Goal: Check status: Check status

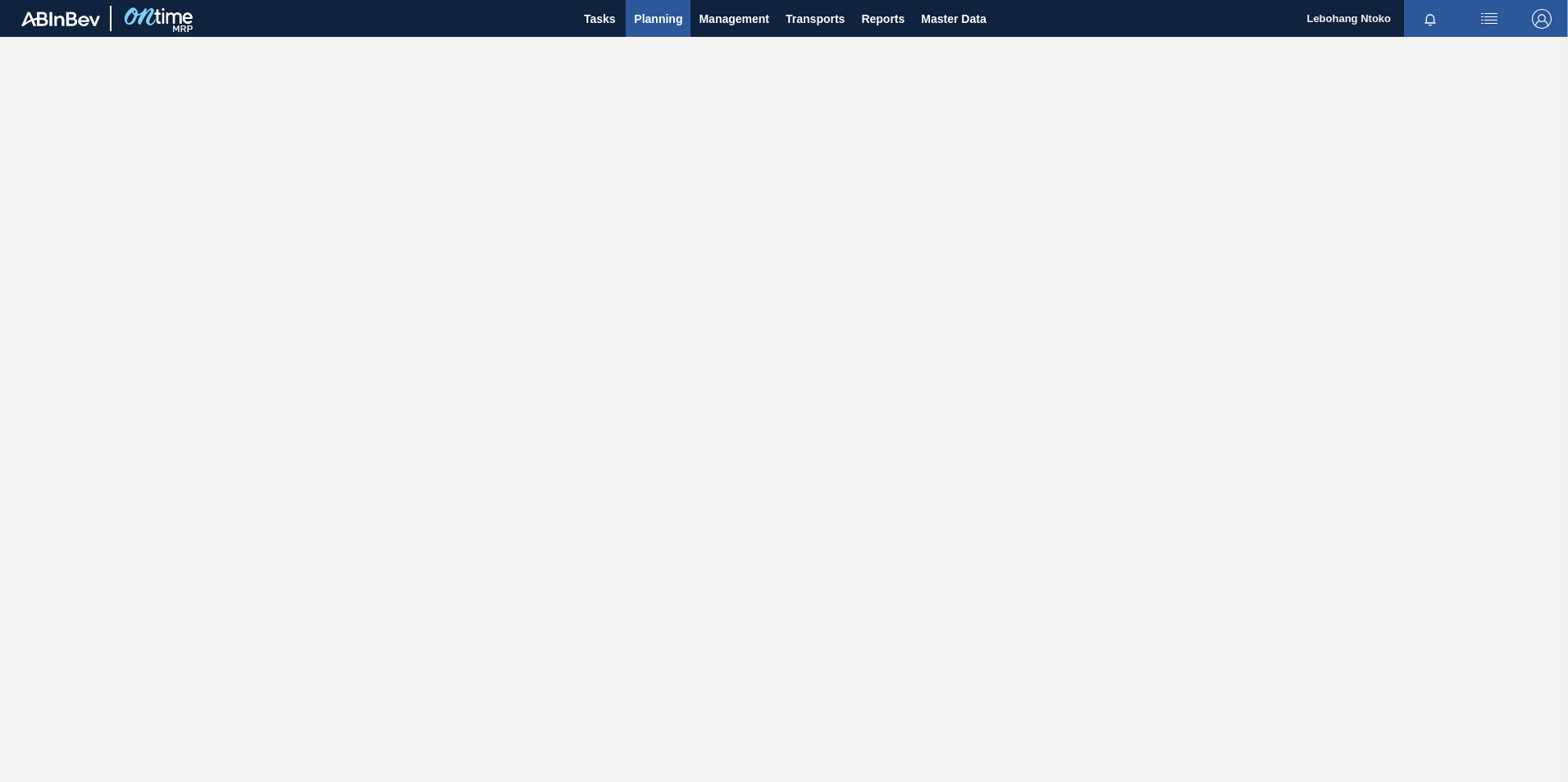
click at [643, 15] on span "Planning" at bounding box center [658, 19] width 48 height 20
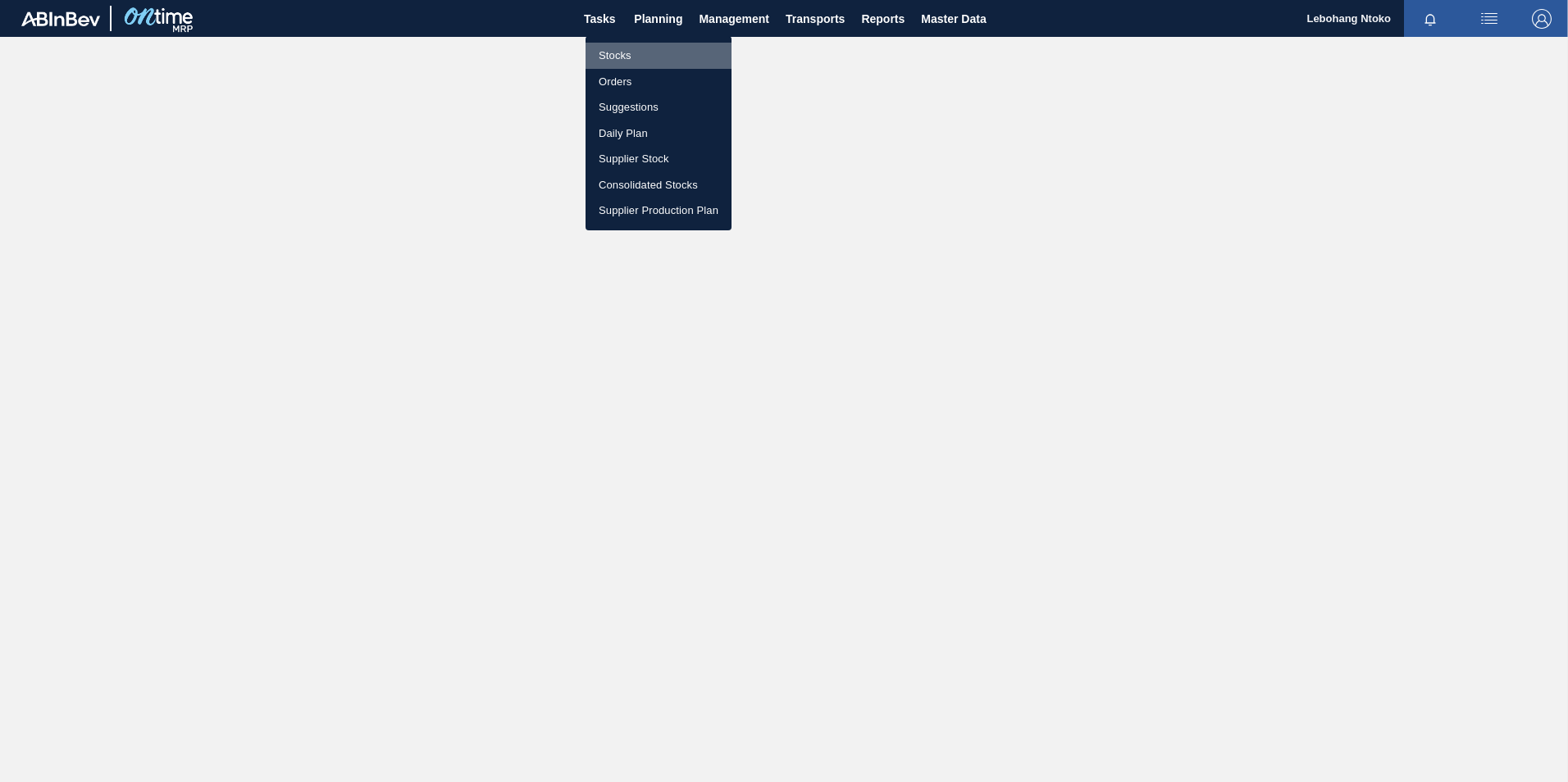
drag, startPoint x: 620, startPoint y: 49, endPoint x: 840, endPoint y: 124, distance: 232.4
click at [620, 49] on li "Stocks" at bounding box center [658, 55] width 146 height 26
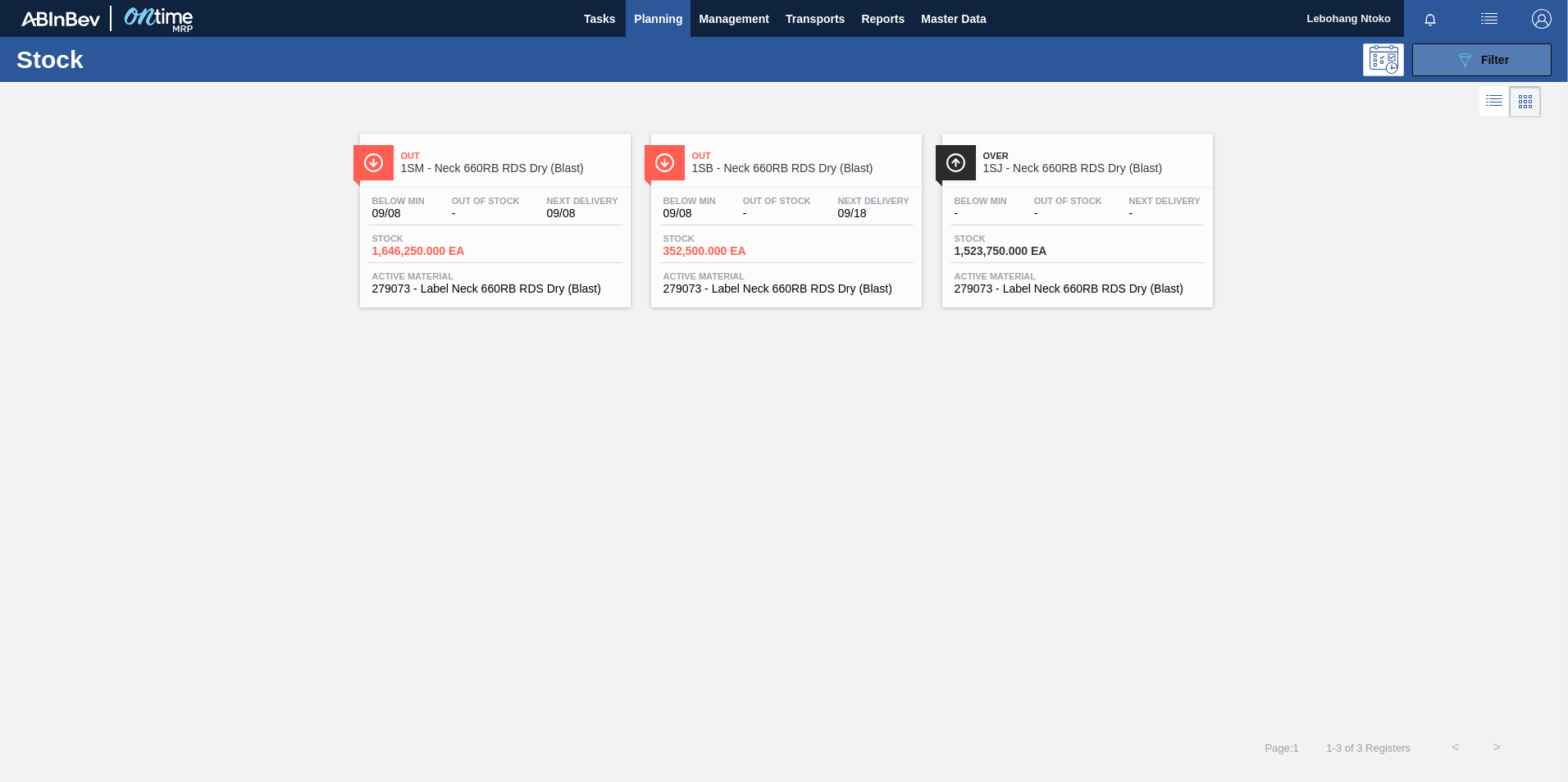
click at [1467, 52] on icon "089F7B8B-B2A5-4AFE-B5C0-19BA573D28AC" at bounding box center [1465, 60] width 20 height 20
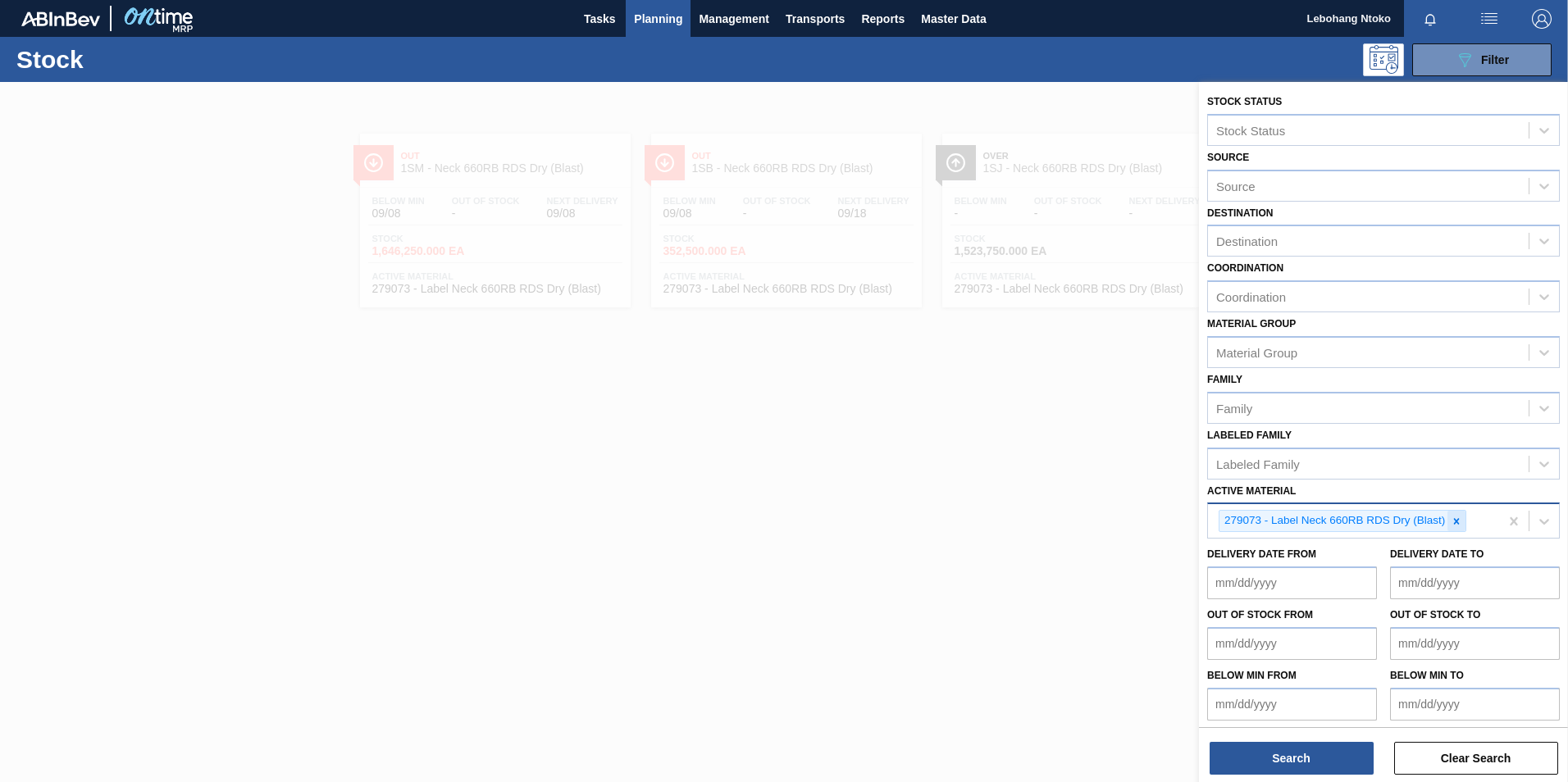
click at [1462, 524] on icon at bounding box center [1457, 521] width 12 height 12
paste Material "283769"
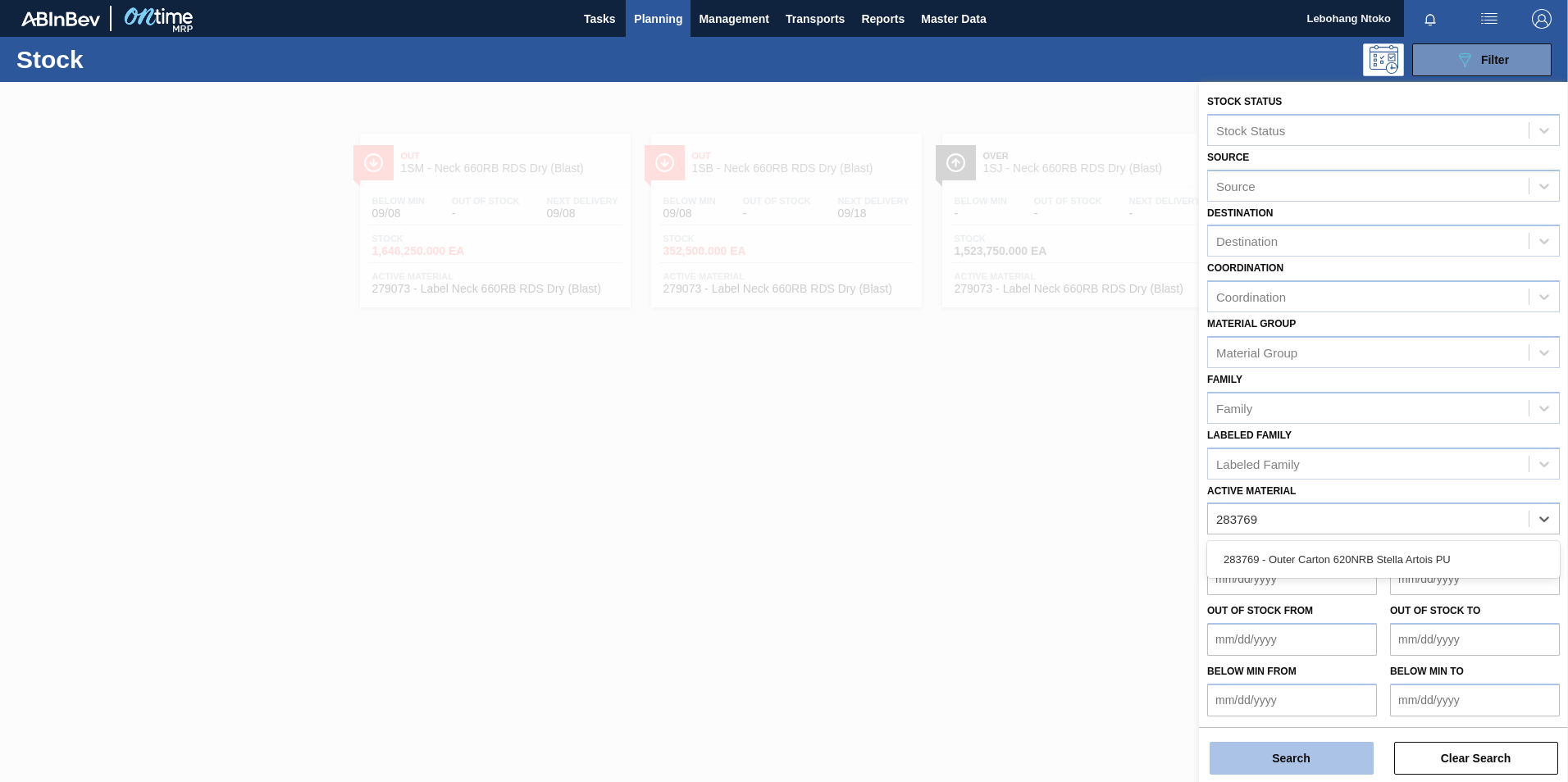
type Material "283769"
click at [1310, 767] on button "Search" at bounding box center [1291, 759] width 164 height 33
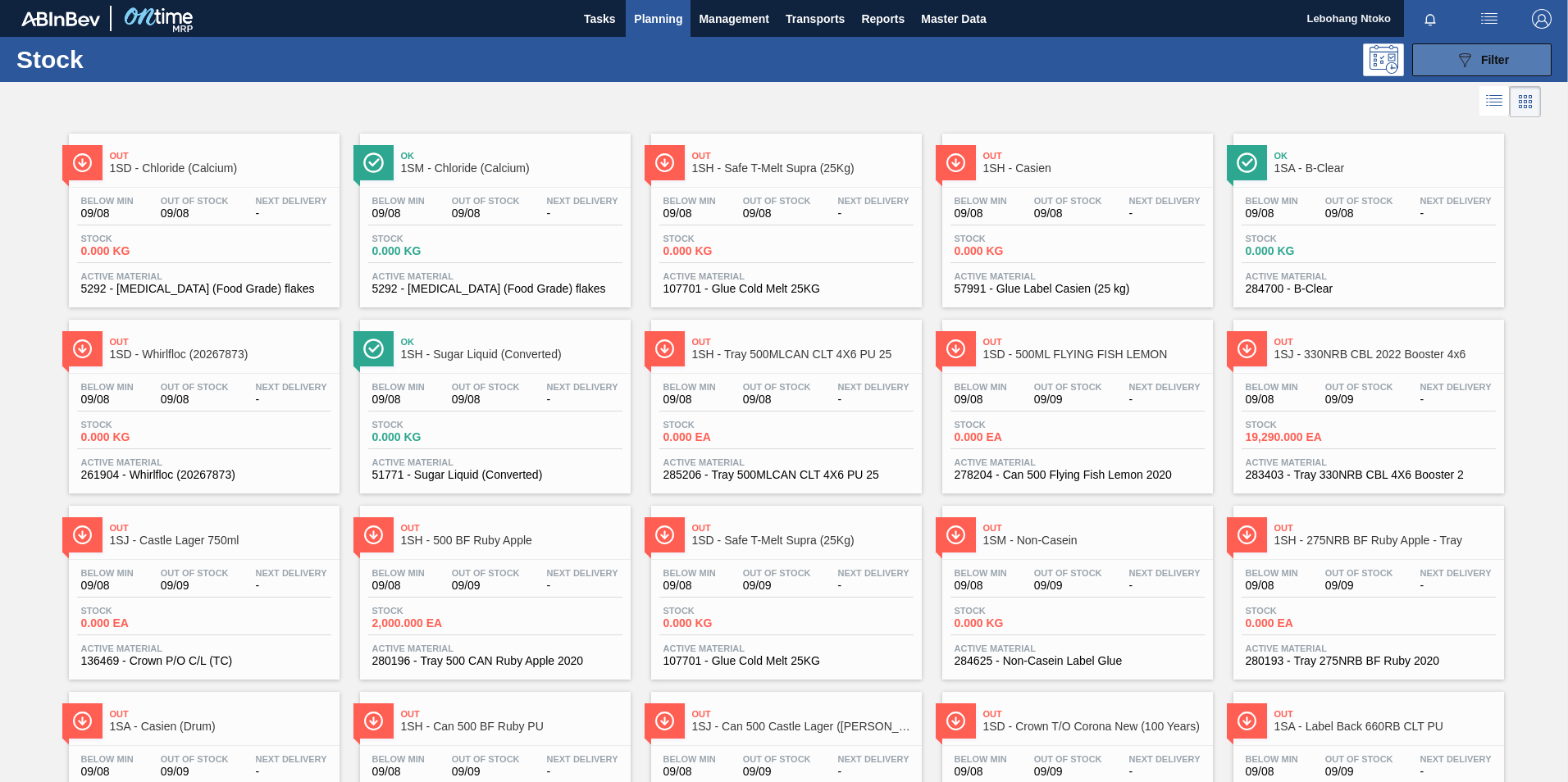
click at [1448, 54] on button "089F7B8B-B2A5-4AFE-B5C0-19BA573D28AC Filter" at bounding box center [1482, 59] width 139 height 33
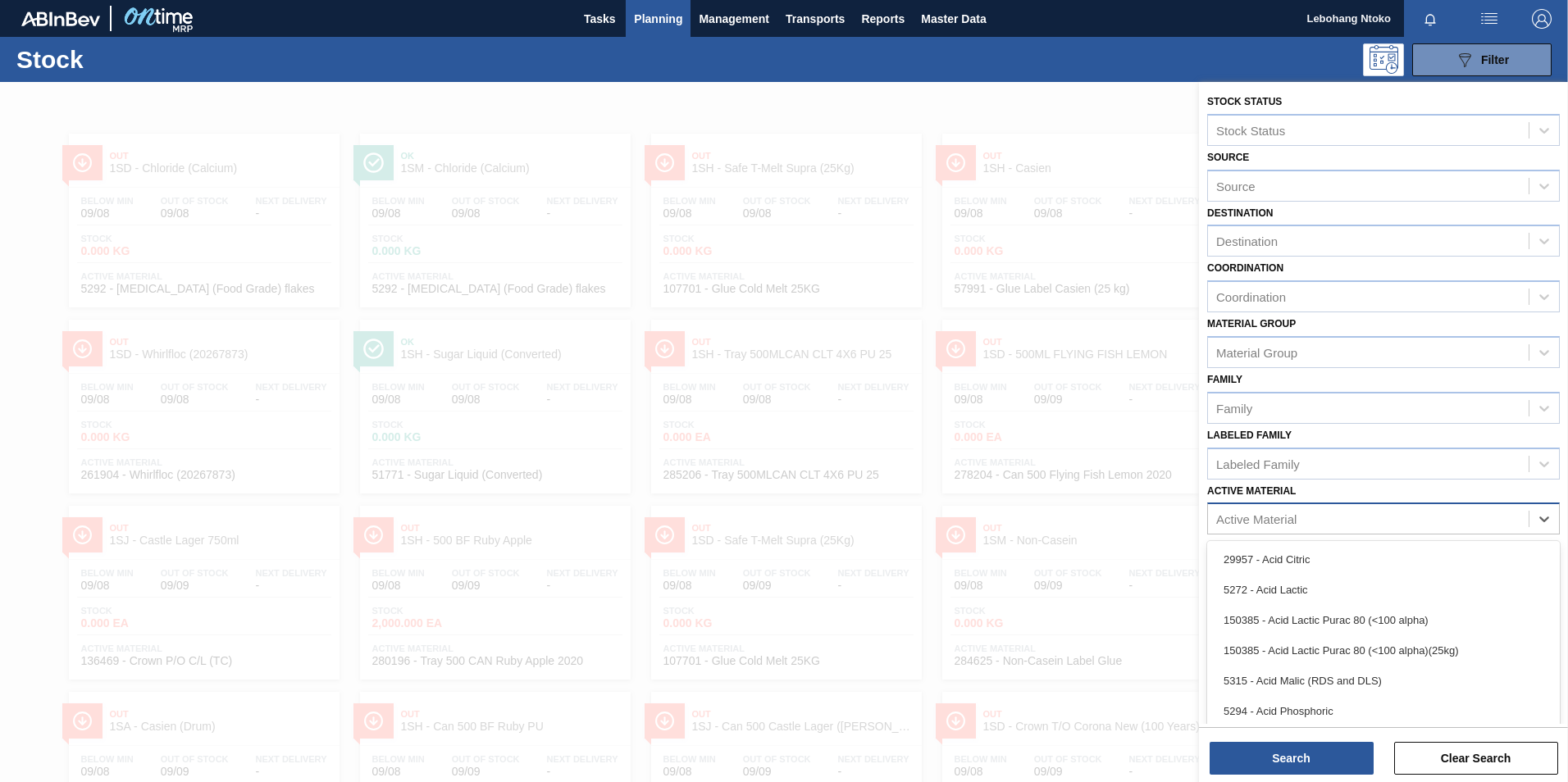
scroll to position [12, 0]
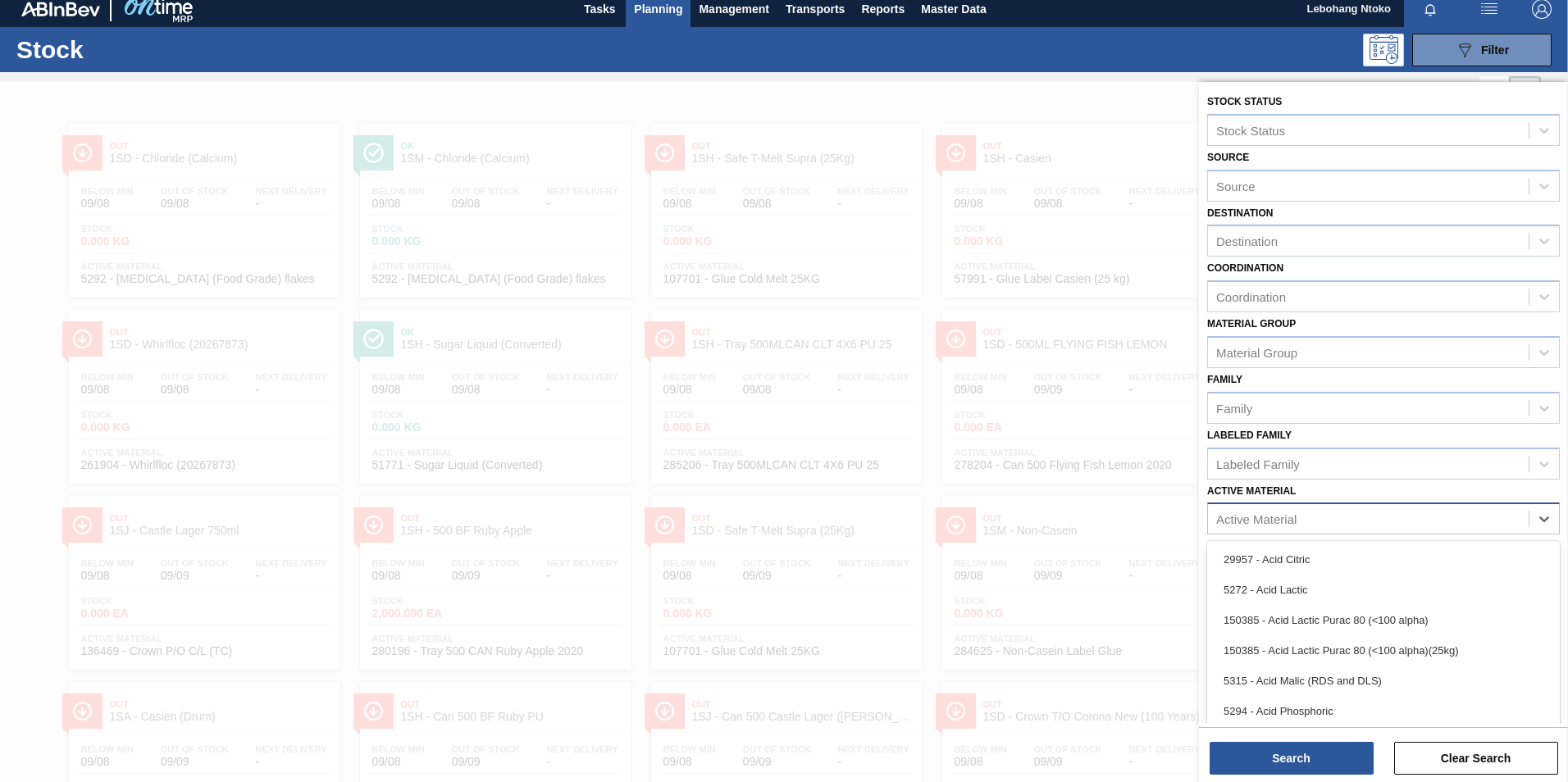
click at [1310, 520] on div "Active Material" at bounding box center [1368, 519] width 321 height 23
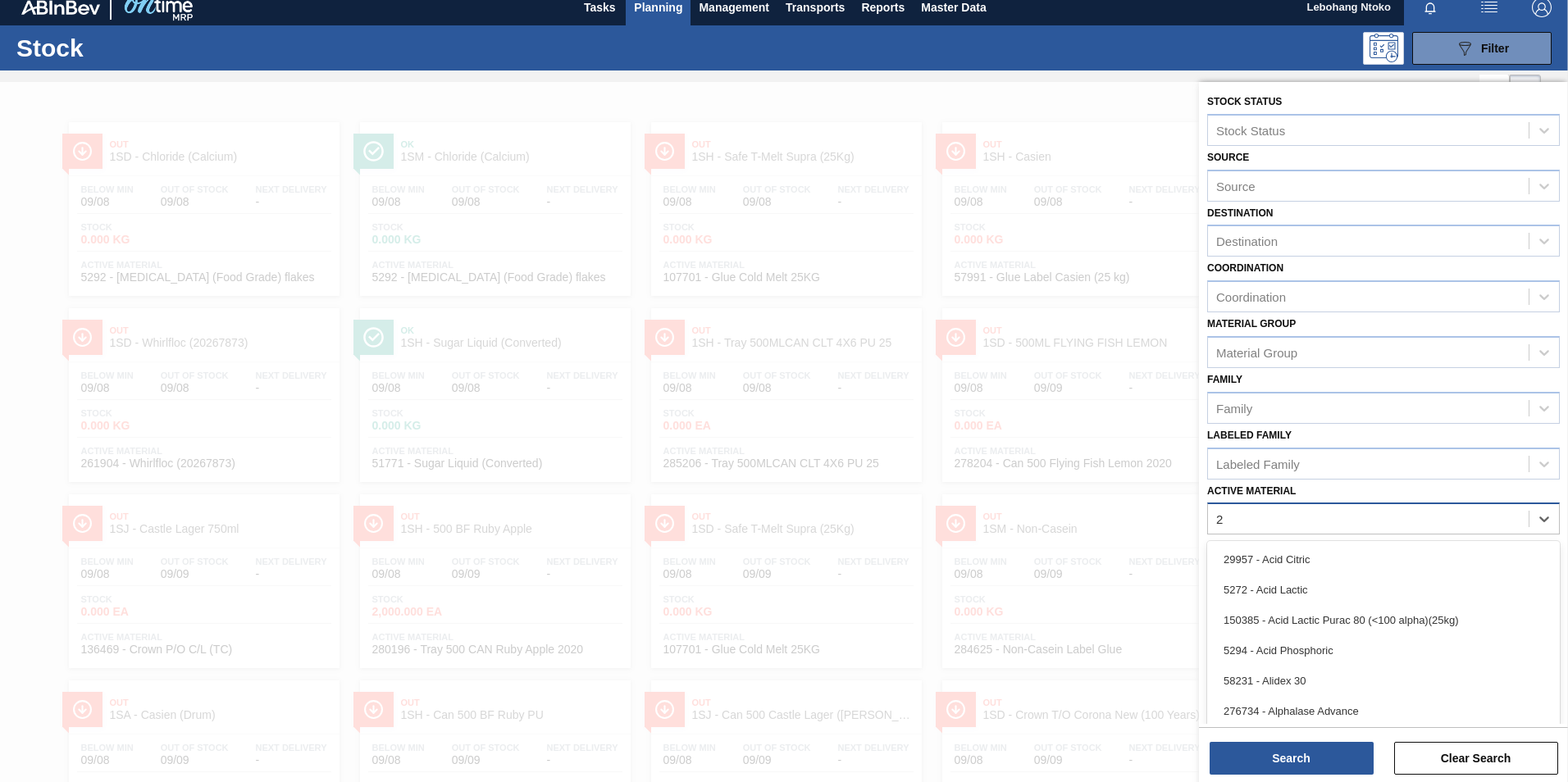
scroll to position [23, 0]
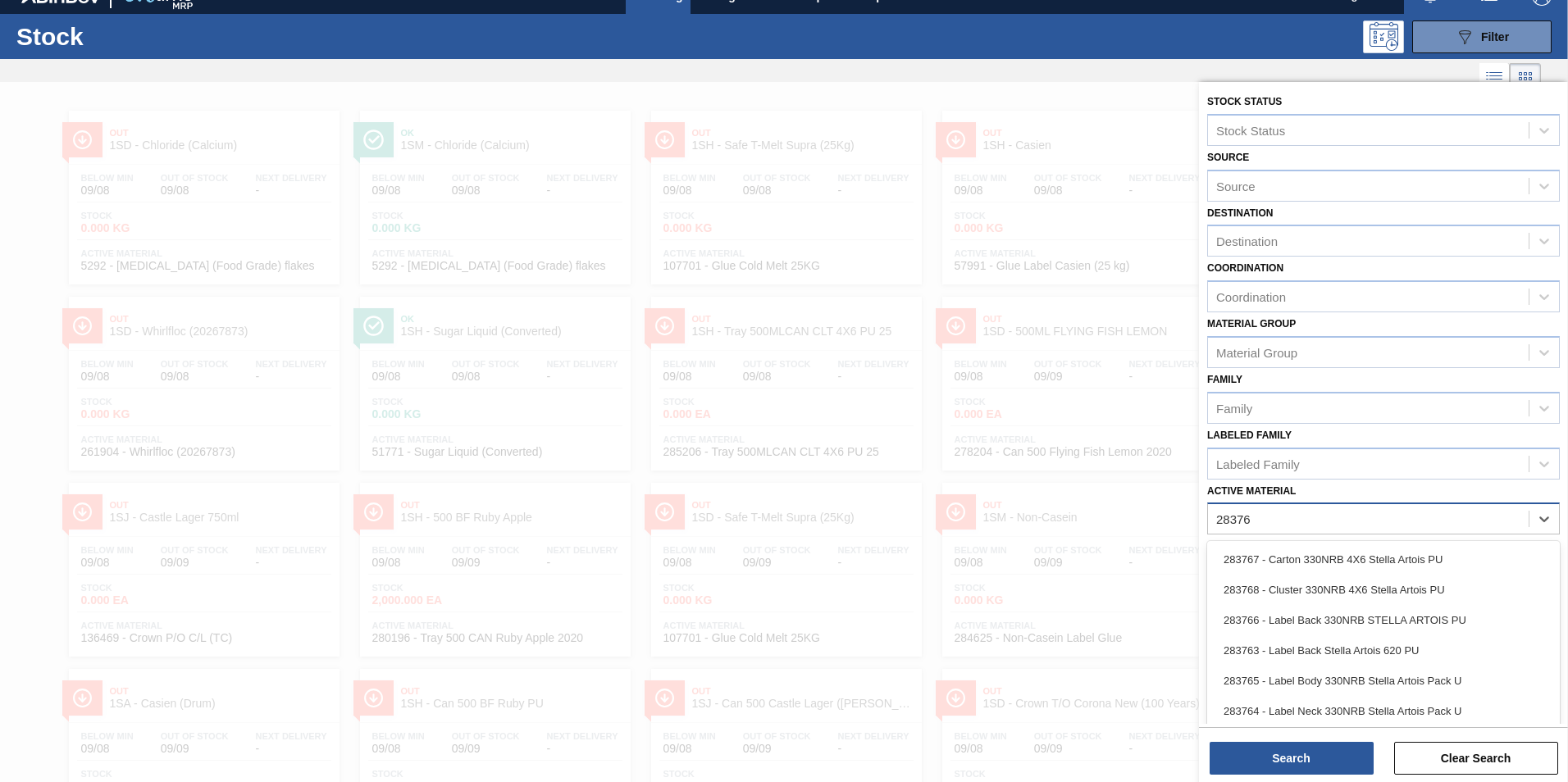
type Material "283769"
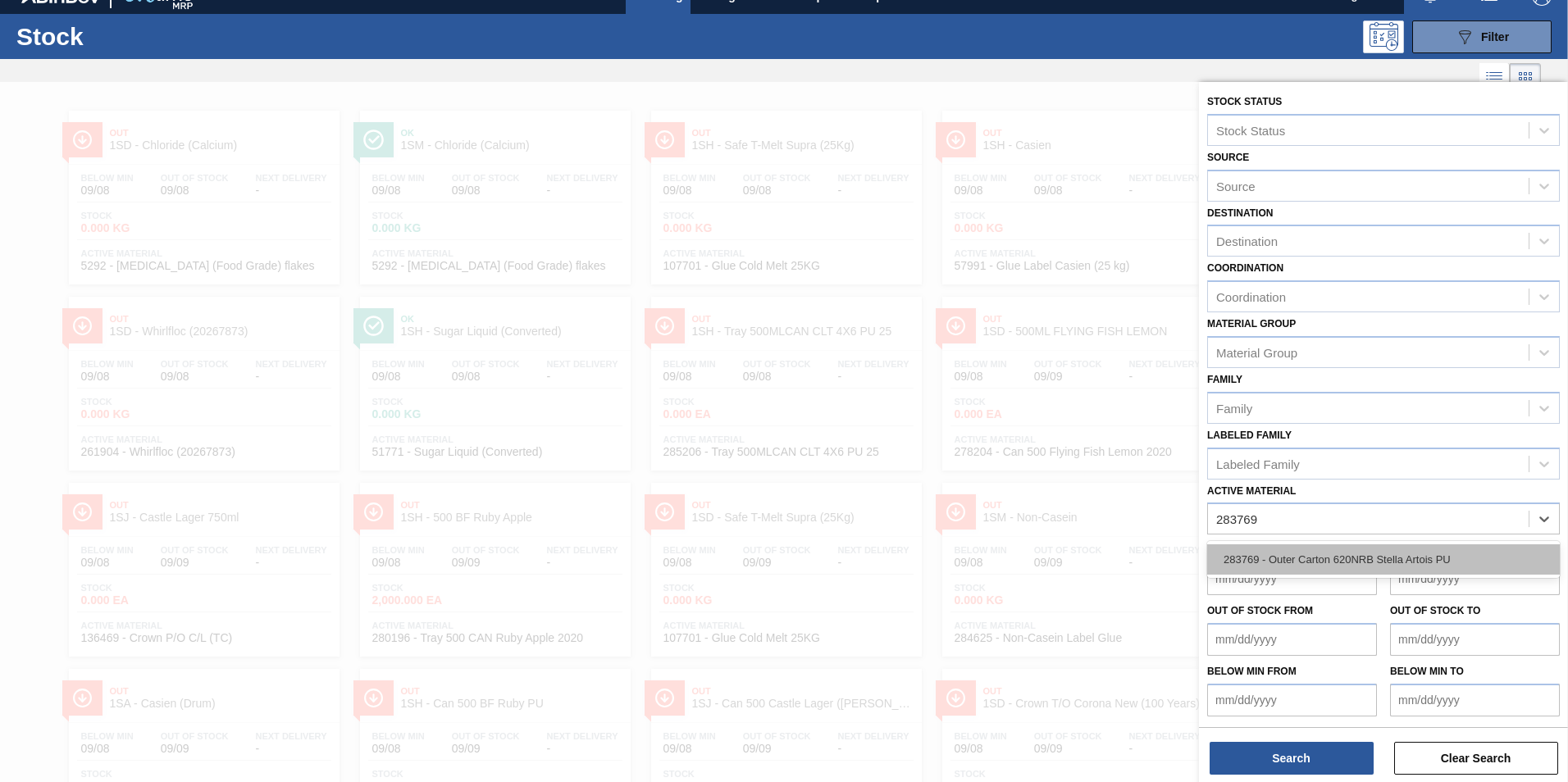
click at [1391, 551] on div "283769 - Outer Carton 620NRB Stella Artois PU" at bounding box center [1383, 559] width 353 height 31
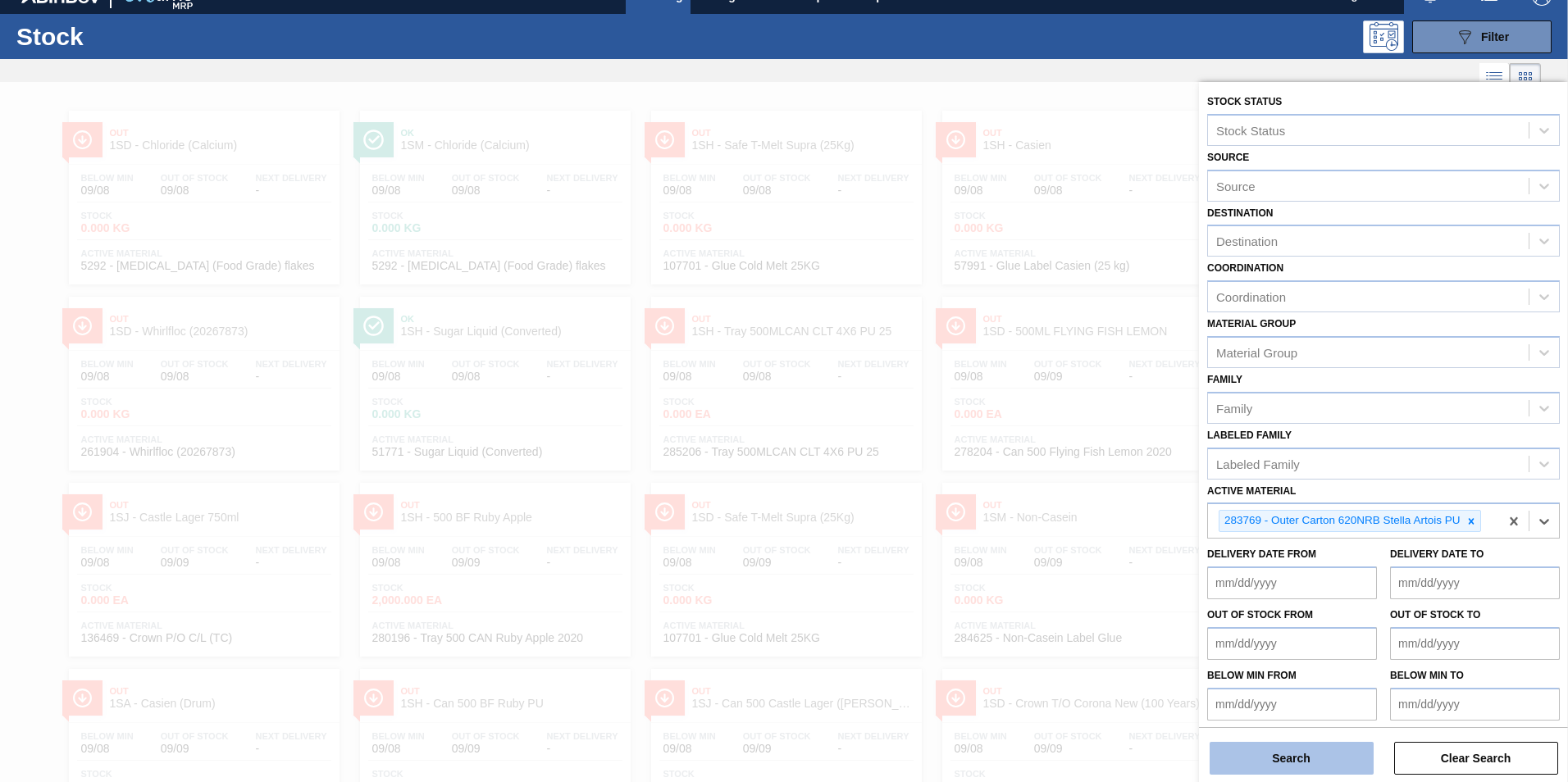
click at [1318, 751] on button "Search" at bounding box center [1291, 759] width 164 height 33
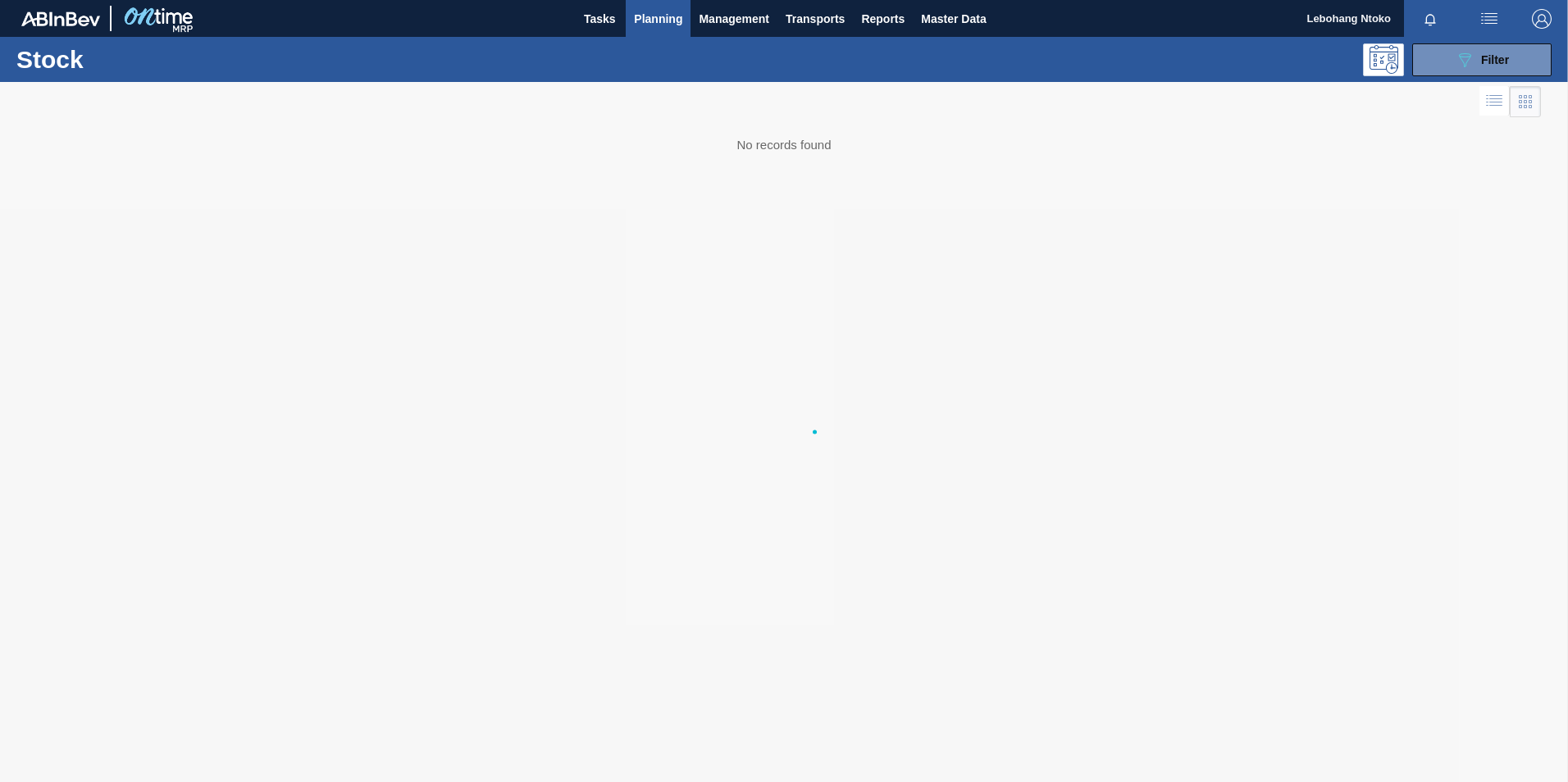
scroll to position [0, 0]
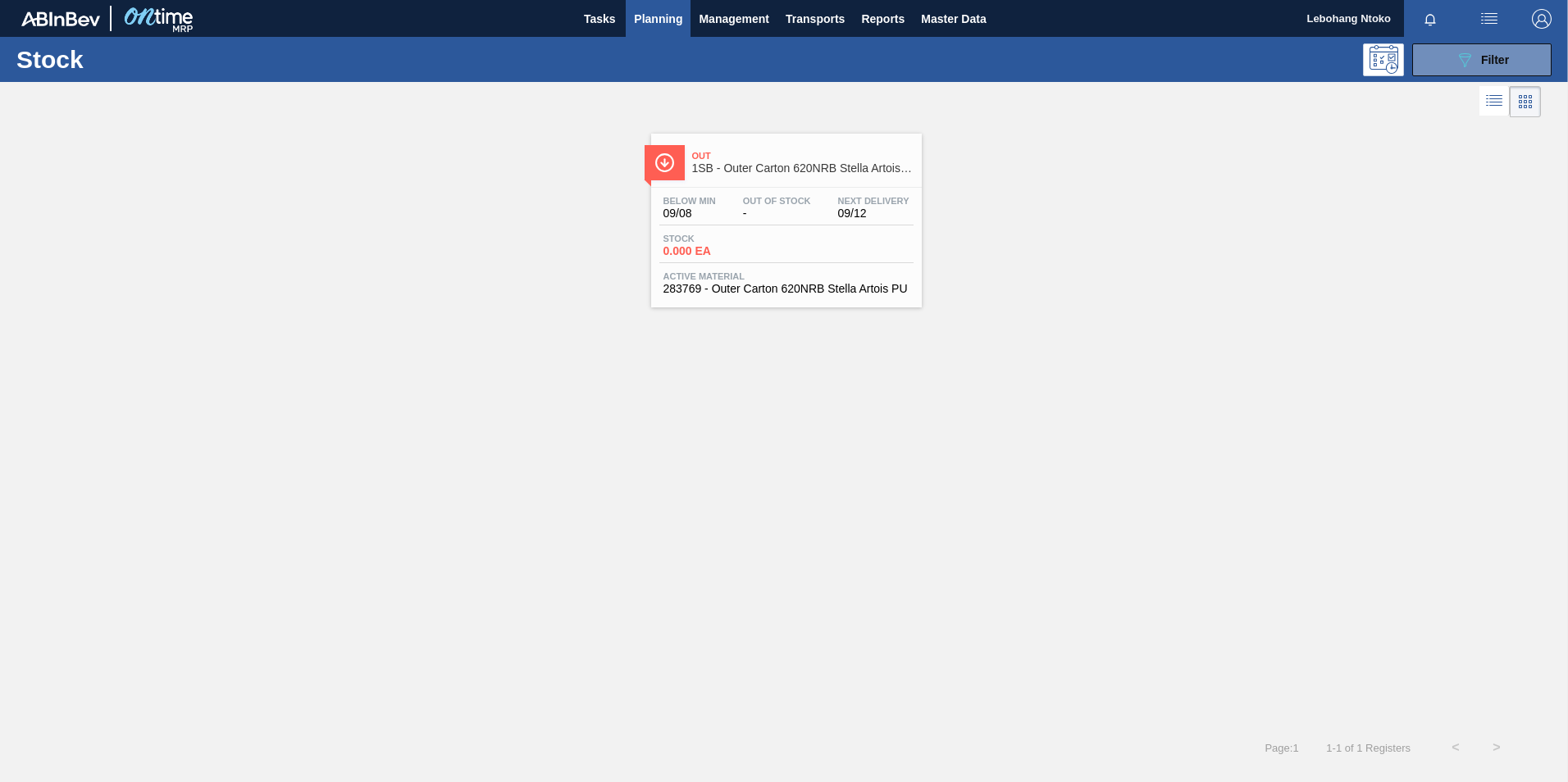
click at [818, 222] on div "Below Min 09/08 Out Of Stock - Next Delivery 09/12" at bounding box center [786, 210] width 254 height 30
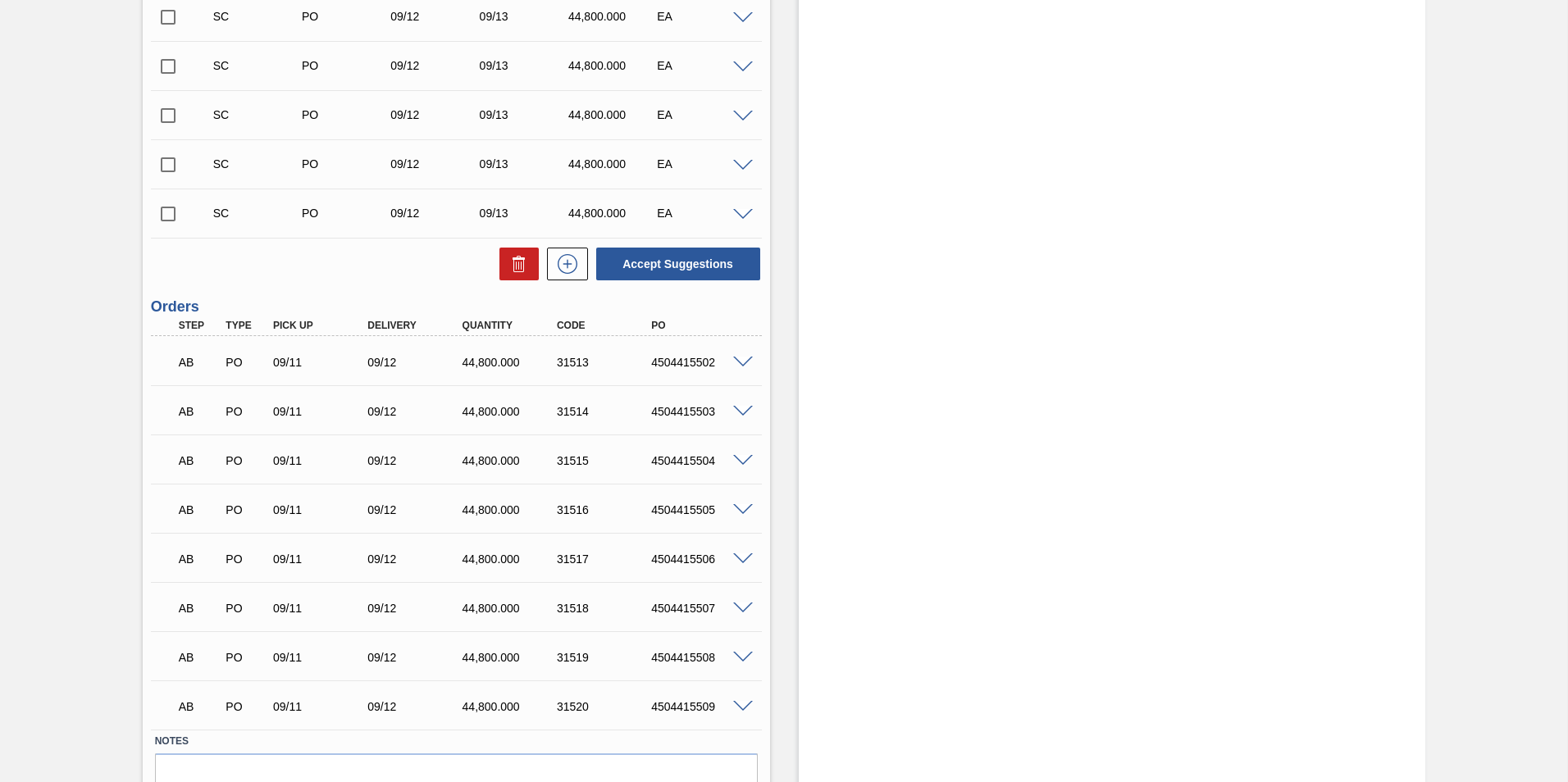
scroll to position [820, 0]
